Goal: Task Accomplishment & Management: Manage account settings

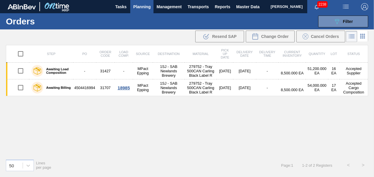
click at [142, 7] on span "Planning" at bounding box center [141, 6] width 17 height 7
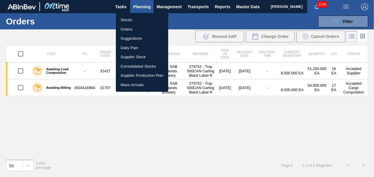
click at [124, 20] on li "Stocks" at bounding box center [142, 19] width 52 height 9
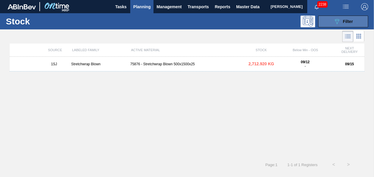
click at [345, 22] on span "Filter" at bounding box center [348, 21] width 10 height 5
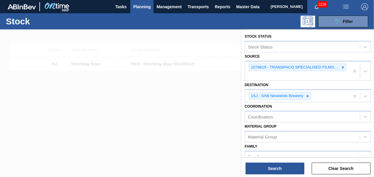
click at [340, 28] on div "Stock 089F7B8B-B2A5-4AFE-B5C0-19BA573D28AC Filter" at bounding box center [187, 21] width 374 height 16
click at [343, 67] on icon at bounding box center [342, 67] width 4 height 4
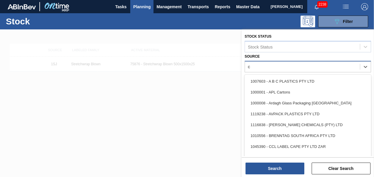
type input "co"
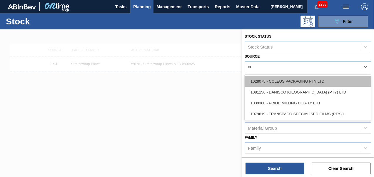
click at [298, 80] on div "1028075 - COLEUS PACKAGING PTY LTD" at bounding box center [307, 81] width 126 height 11
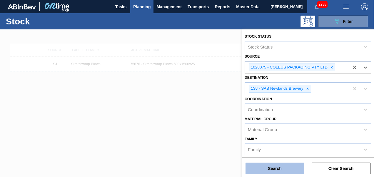
click at [283, 165] on button "Search" at bounding box center [274, 168] width 59 height 12
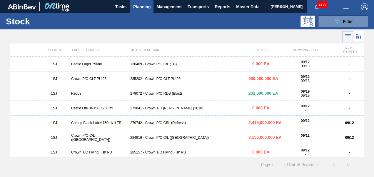
click at [142, 79] on div "285202 - Crown P/O CLT PU 25" at bounding box center [187, 79] width 118 height 4
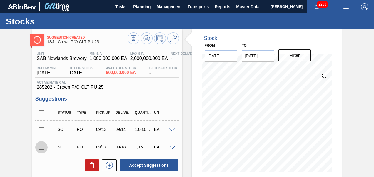
click at [41, 145] on input "checkbox" at bounding box center [41, 147] width 12 height 12
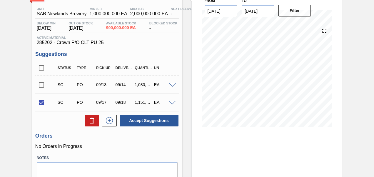
scroll to position [59, 0]
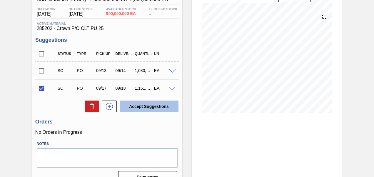
click at [153, 107] on button "Accept Suggestions" at bounding box center [149, 106] width 59 height 12
checkbox input "false"
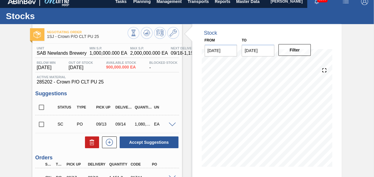
scroll to position [0, 0]
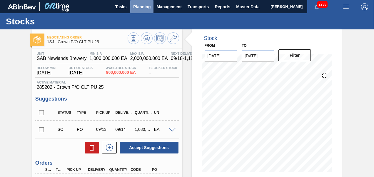
click at [135, 8] on span "Planning" at bounding box center [141, 6] width 17 height 7
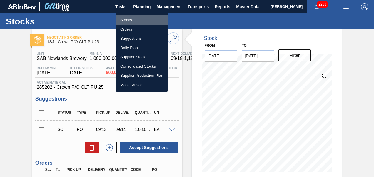
click at [122, 20] on li "Stocks" at bounding box center [141, 19] width 52 height 9
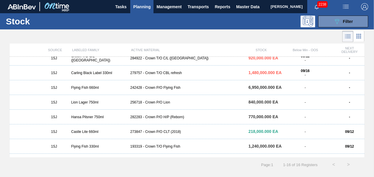
scroll to position [118, 0]
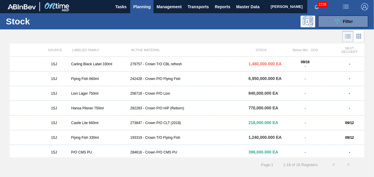
click at [157, 66] on div "279757 - Crown T/O CBL refresh" at bounding box center [187, 64] width 118 height 4
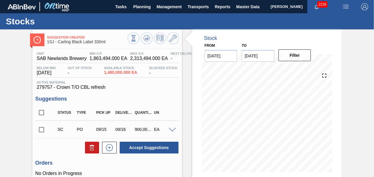
click at [41, 131] on input "checkbox" at bounding box center [41, 129] width 12 height 12
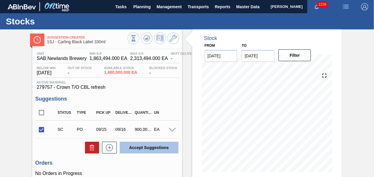
click at [150, 148] on button "Accept Suggestions" at bounding box center [149, 148] width 59 height 12
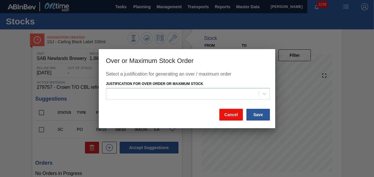
click at [236, 117] on button "Cancel" at bounding box center [231, 115] width 24 height 12
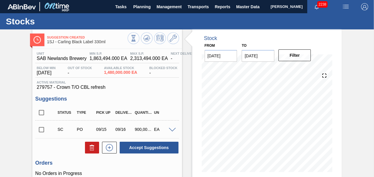
click at [42, 130] on input "checkbox" at bounding box center [41, 129] width 12 height 12
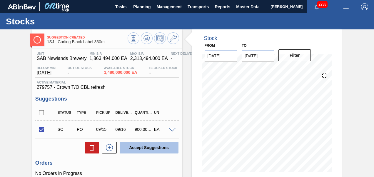
click at [154, 151] on button "Accept Suggestions" at bounding box center [149, 148] width 59 height 12
checkbox input "false"
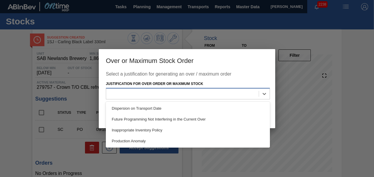
click at [228, 96] on div at bounding box center [182, 94] width 152 height 9
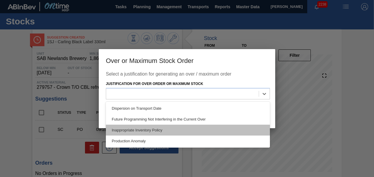
click at [135, 129] on div "Inappropriate Inventory Policy" at bounding box center [188, 130] width 164 height 11
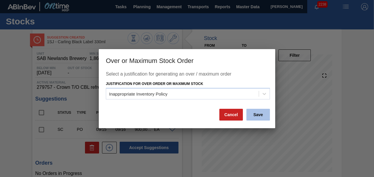
click at [263, 113] on button "Save" at bounding box center [258, 115] width 24 height 12
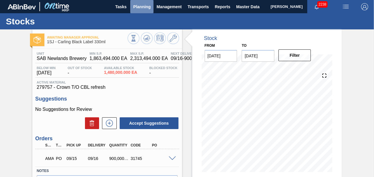
click at [140, 9] on span "Planning" at bounding box center [141, 6] width 17 height 7
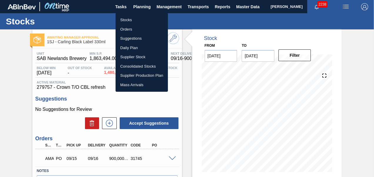
click at [131, 19] on li "Stocks" at bounding box center [141, 19] width 52 height 9
